Goal: Information Seeking & Learning: Learn about a topic

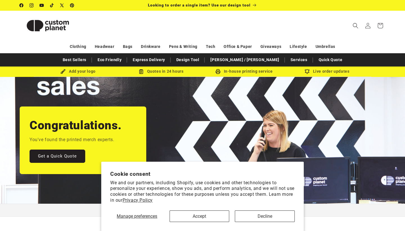
click at [250, 214] on button "Decline" at bounding box center [265, 216] width 60 height 12
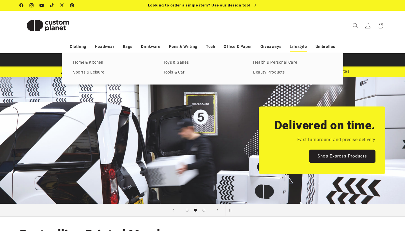
click at [293, 48] on link "Lifestyle" at bounding box center [298, 47] width 17 height 10
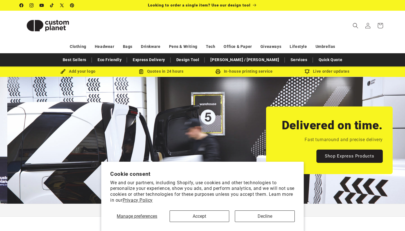
scroll to position [0, 405]
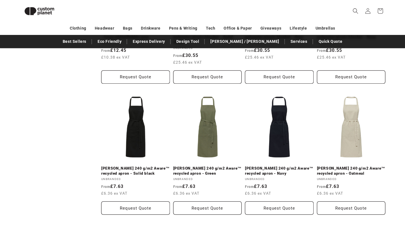
scroll to position [1155, 0]
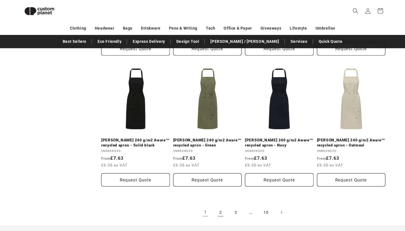
click at [220, 206] on link "2" at bounding box center [220, 212] width 12 height 12
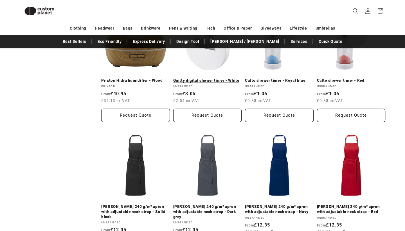
scroll to position [1179, 0]
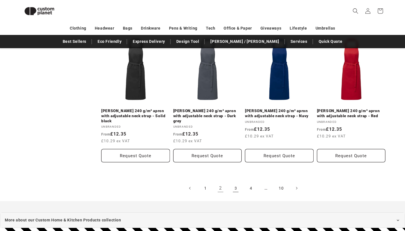
click at [232, 182] on link "3" at bounding box center [236, 188] width 12 height 12
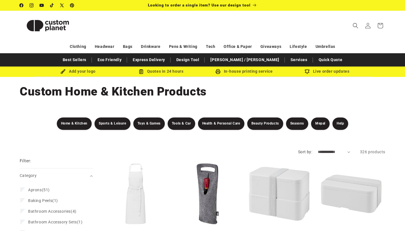
select select "**********"
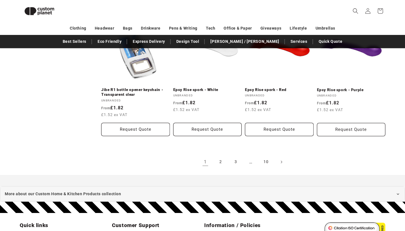
scroll to position [1200, 0]
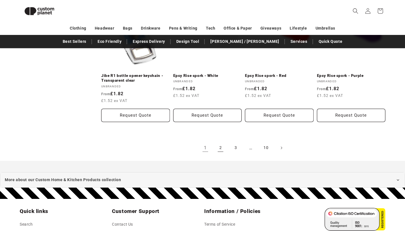
click at [222, 145] on link "2" at bounding box center [220, 148] width 12 height 12
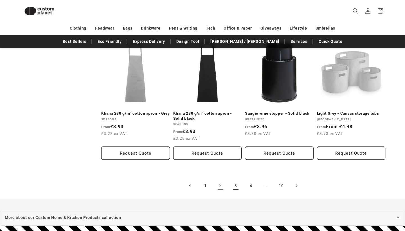
scroll to position [1138, 0]
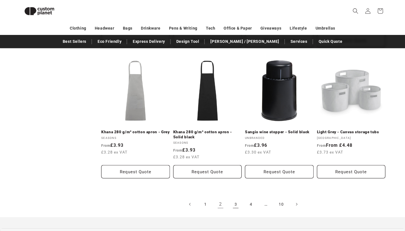
click at [237, 198] on link "3" at bounding box center [236, 204] width 12 height 12
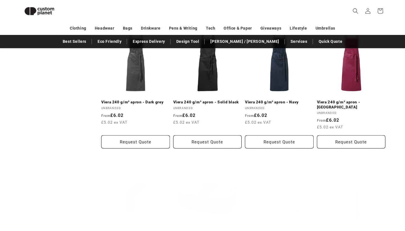
scroll to position [1124, 0]
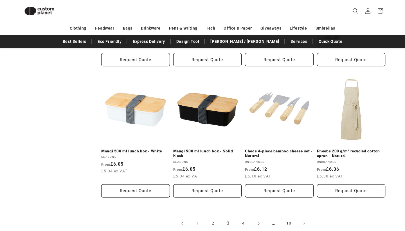
click at [242, 217] on link "4" at bounding box center [243, 223] width 12 height 12
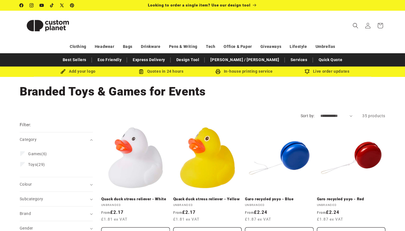
select select "**********"
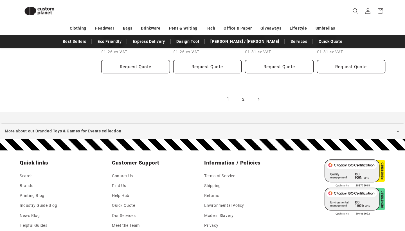
scroll to position [677, 0]
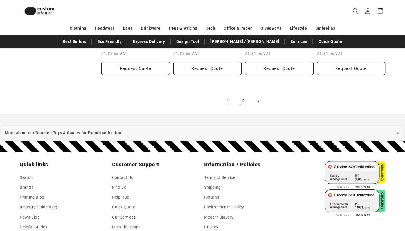
click at [243, 100] on link "2" at bounding box center [243, 101] width 12 height 12
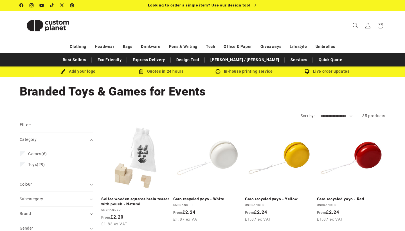
click at [355, 24] on icon "Search" at bounding box center [356, 26] width 6 height 6
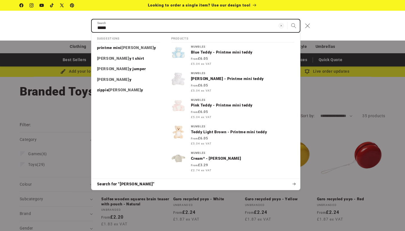
type input "*****"
click at [293, 25] on button "Search" at bounding box center [294, 25] width 12 height 12
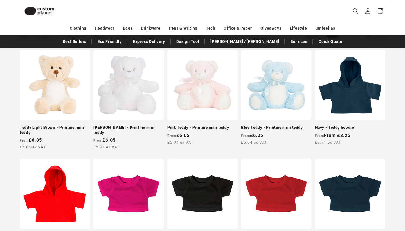
scroll to position [79, 0]
